Goal: Task Accomplishment & Management: Complete application form

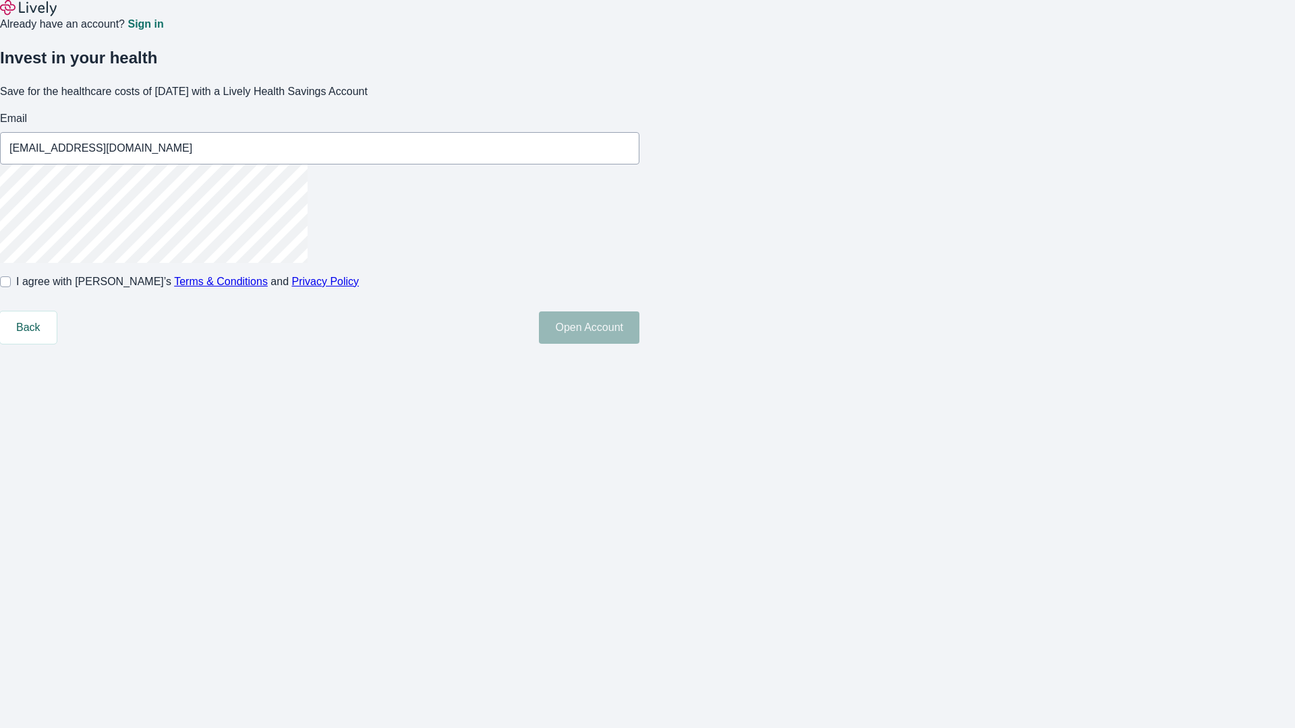
click at [11, 287] on input "I agree with Lively’s Terms & Conditions and Privacy Policy" at bounding box center [5, 281] width 11 height 11
checkbox input "true"
click at [639, 344] on button "Open Account" at bounding box center [589, 328] width 100 height 32
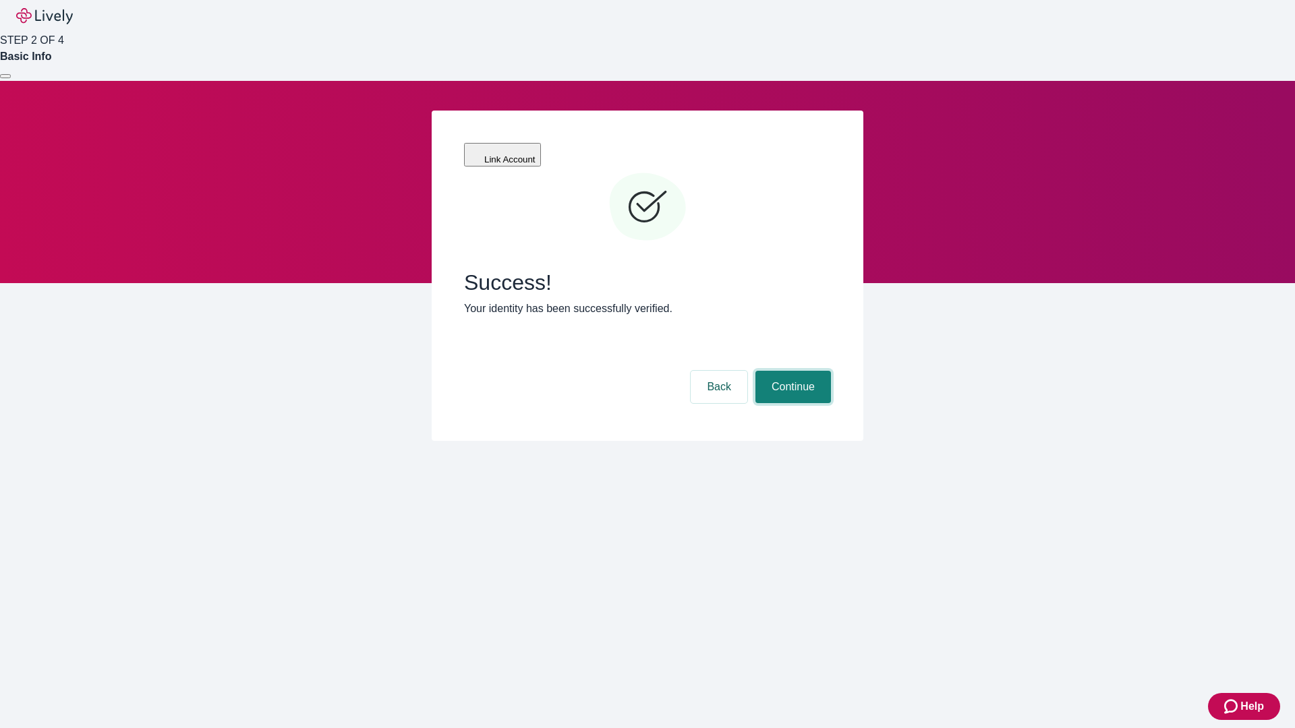
click at [791, 371] on button "Continue" at bounding box center [793, 387] width 76 height 32
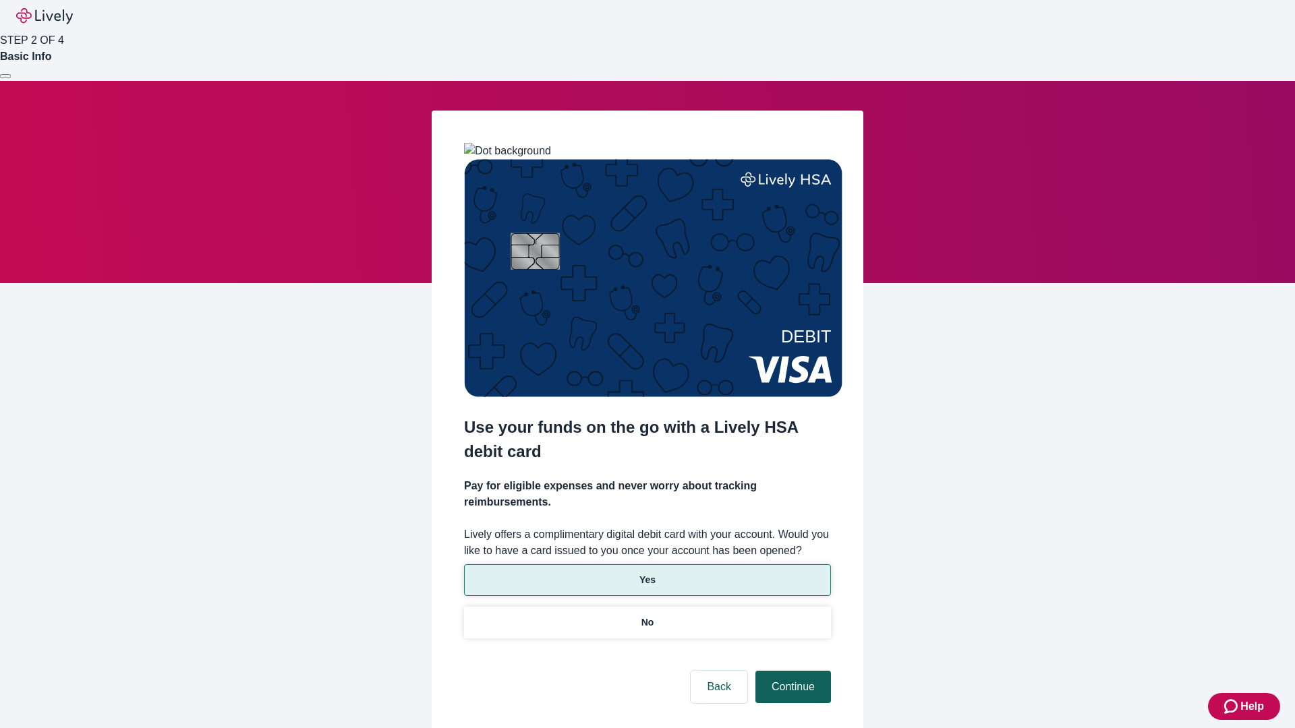
click at [647, 573] on p "Yes" at bounding box center [647, 580] width 16 height 14
click at [791, 671] on button "Continue" at bounding box center [793, 687] width 76 height 32
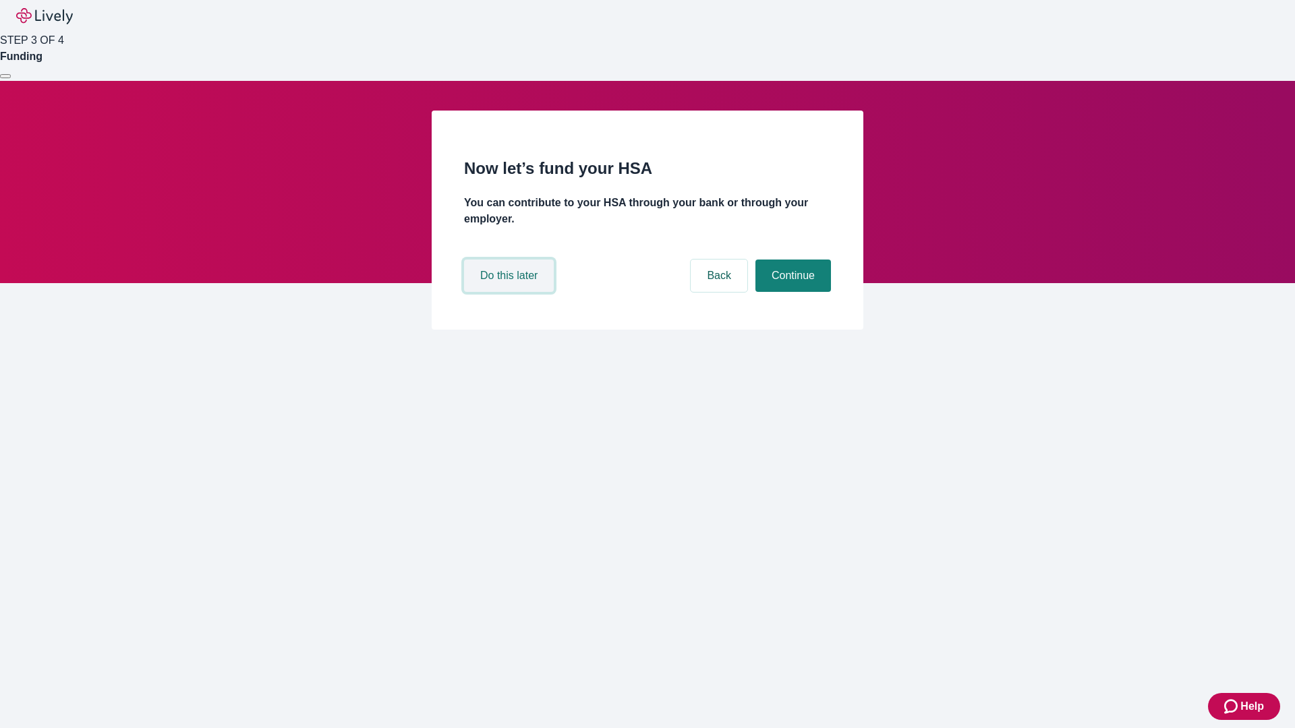
click at [510, 292] on button "Do this later" at bounding box center [509, 276] width 90 height 32
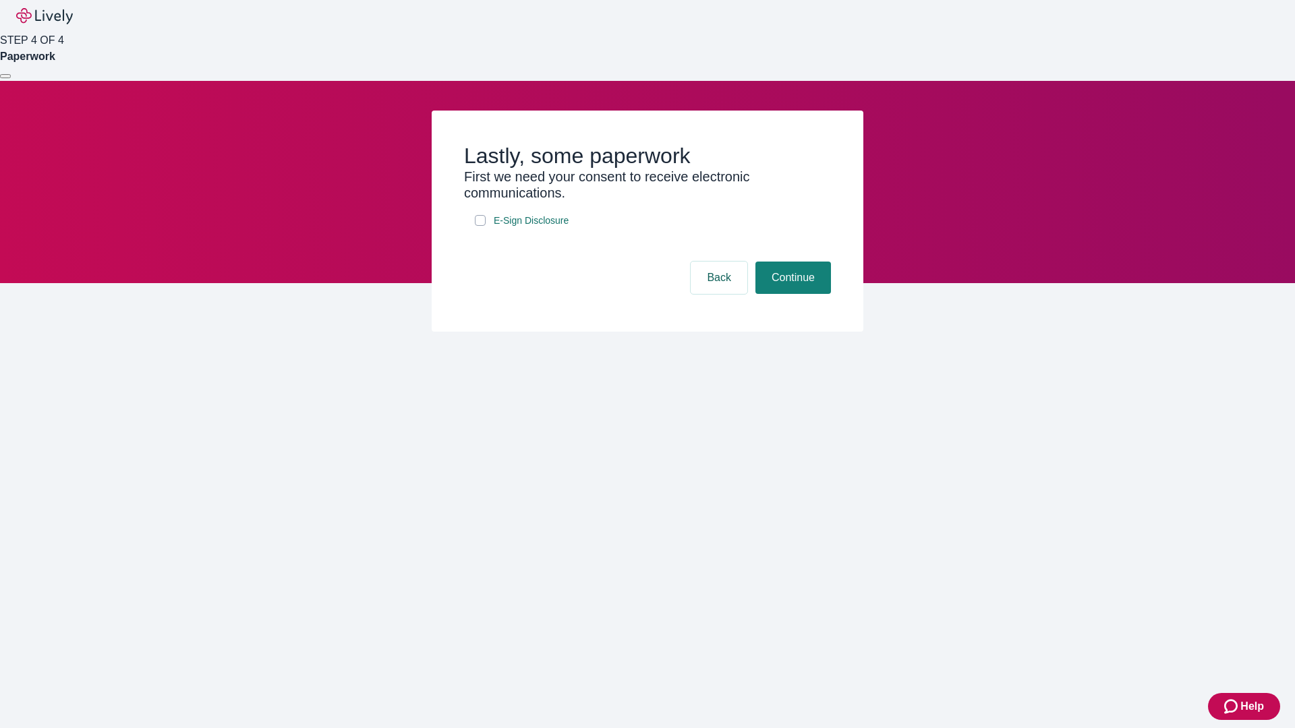
click at [480, 226] on input "E-Sign Disclosure" at bounding box center [480, 220] width 11 height 11
checkbox input "true"
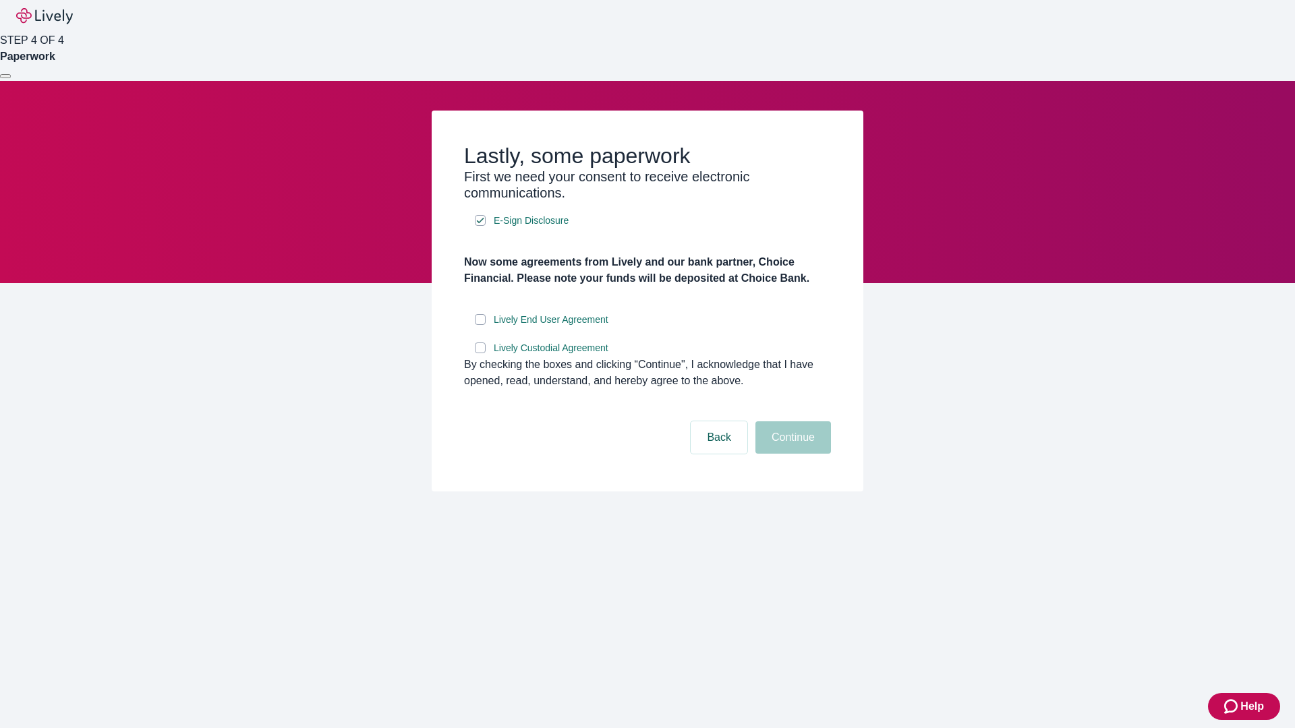
click at [480, 325] on input "Lively End User Agreement" at bounding box center [480, 319] width 11 height 11
checkbox input "true"
click at [480, 353] on input "Lively Custodial Agreement" at bounding box center [480, 348] width 11 height 11
checkbox input "true"
click at [791, 454] on button "Continue" at bounding box center [793, 437] width 76 height 32
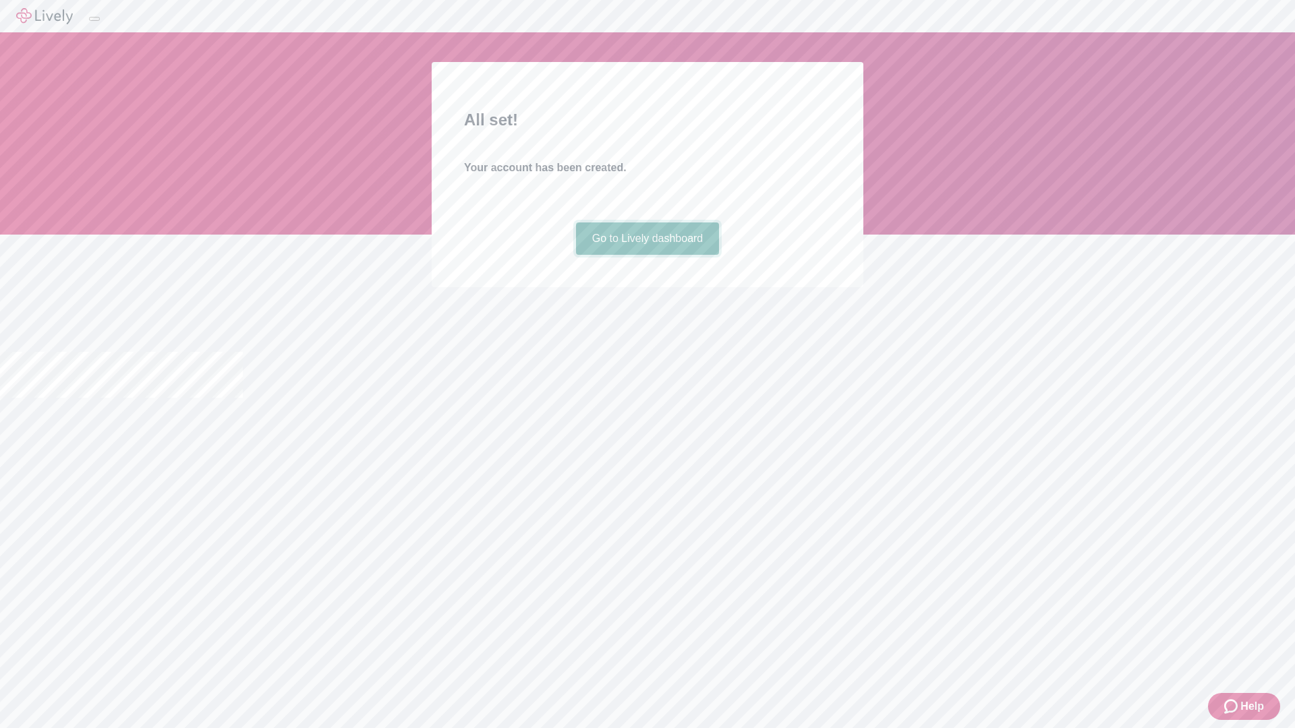
click at [647, 255] on link "Go to Lively dashboard" at bounding box center [648, 239] width 144 height 32
